Goal: Task Accomplishment & Management: Manage account settings

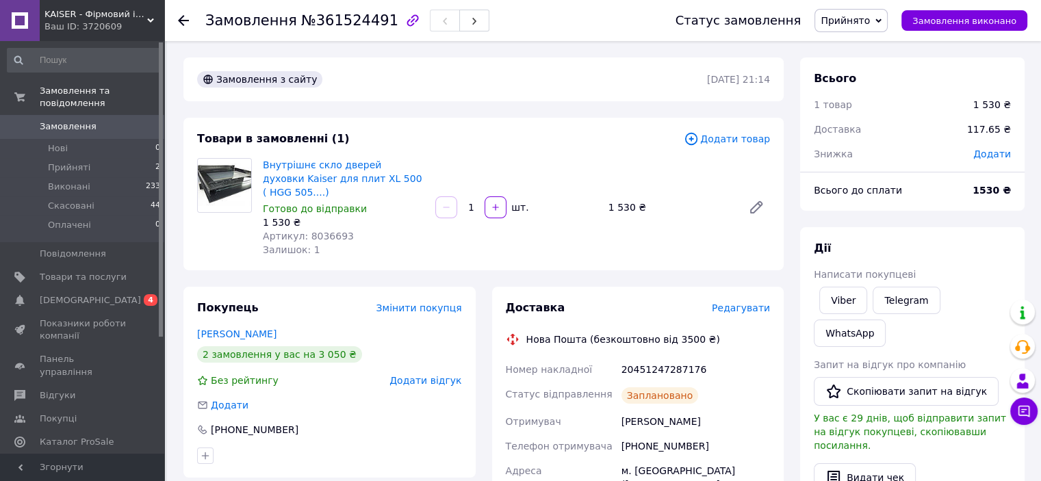
click at [90, 10] on span "KAISER - Фірмовий інтернет-магазин" at bounding box center [95, 14] width 103 height 12
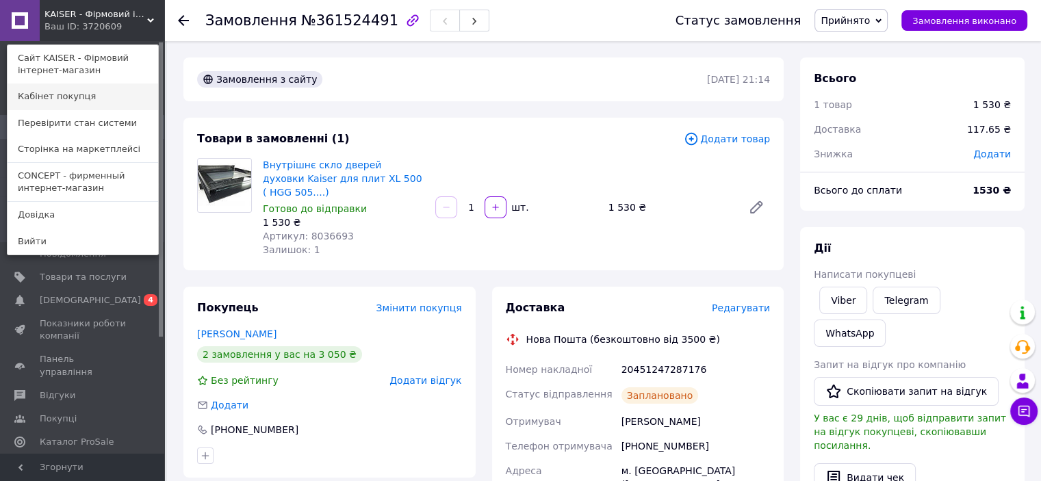
click at [63, 102] on link "Кабінет покупця" at bounding box center [83, 97] width 151 height 26
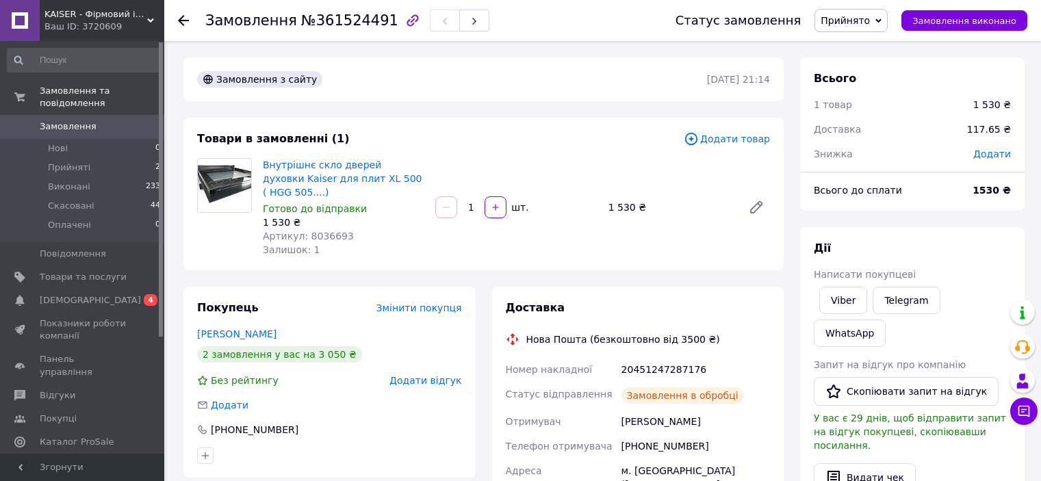
click at [107, 23] on div "Ваш ID: 3720609" at bounding box center [104, 27] width 120 height 12
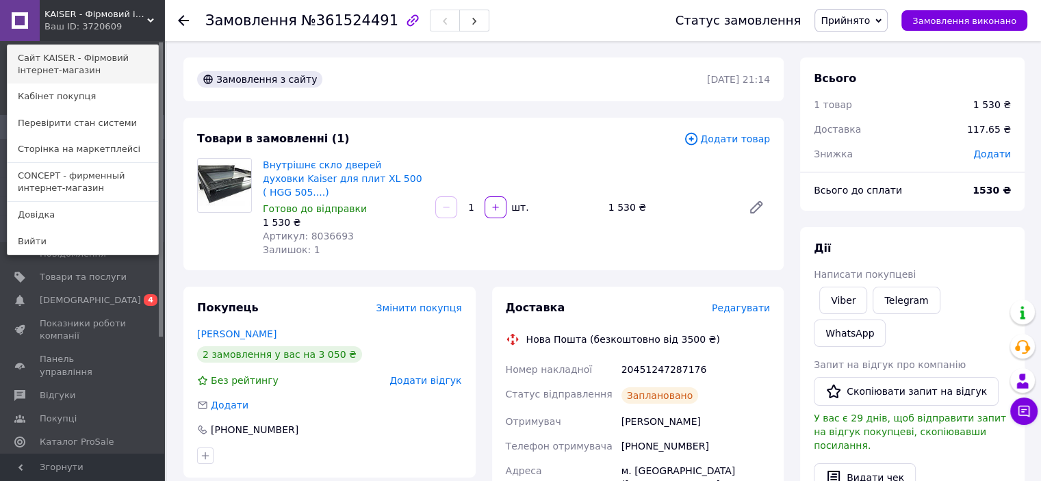
click at [75, 60] on link "Сайт KAISER - Фірмовий інтернет-магазин" at bounding box center [83, 64] width 151 height 38
